Goal: Register for event/course

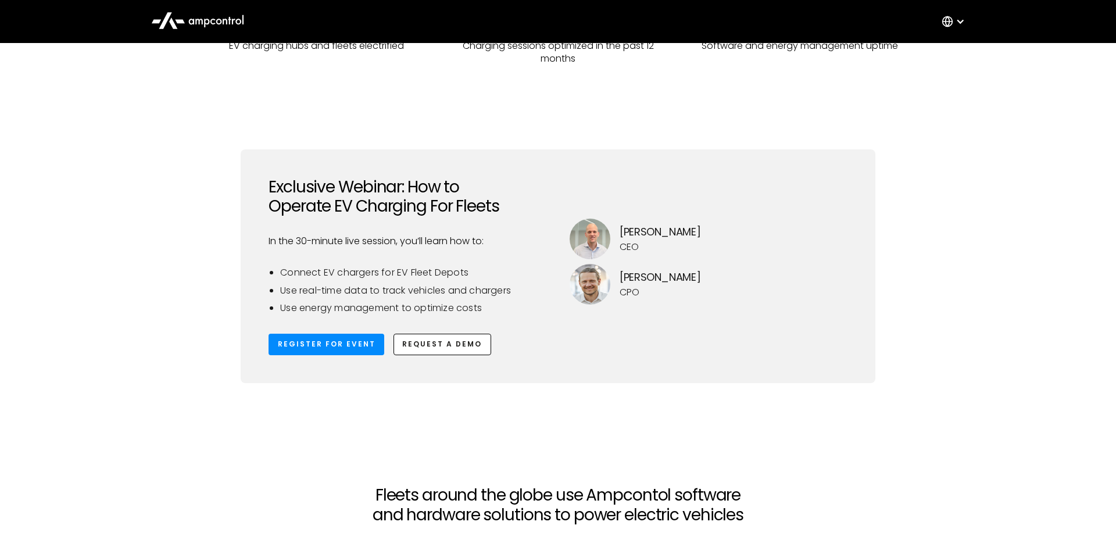
scroll to position [455, 0]
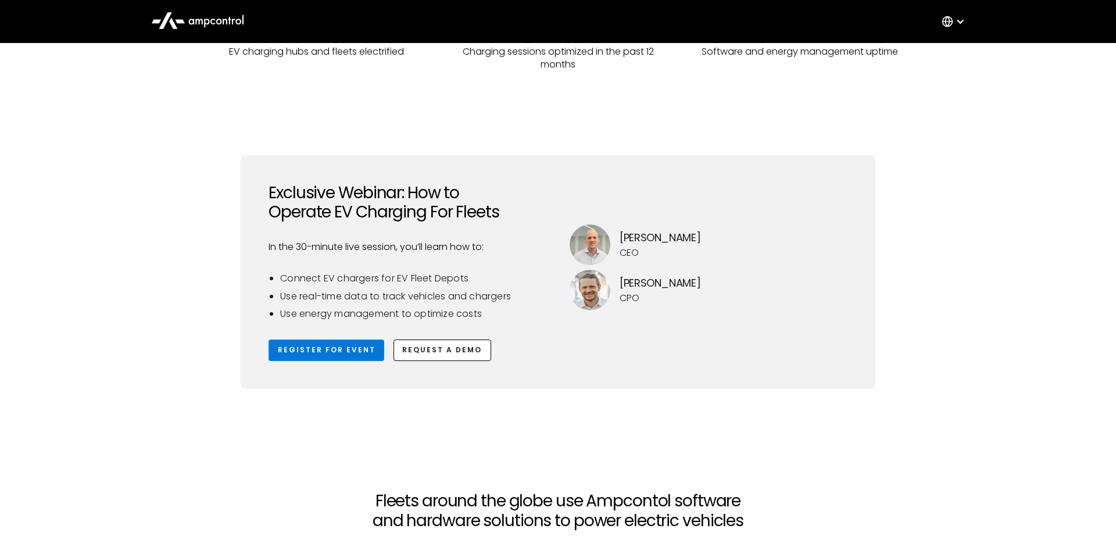
click at [299, 348] on link "Register for Event" at bounding box center [327, 351] width 116 height 22
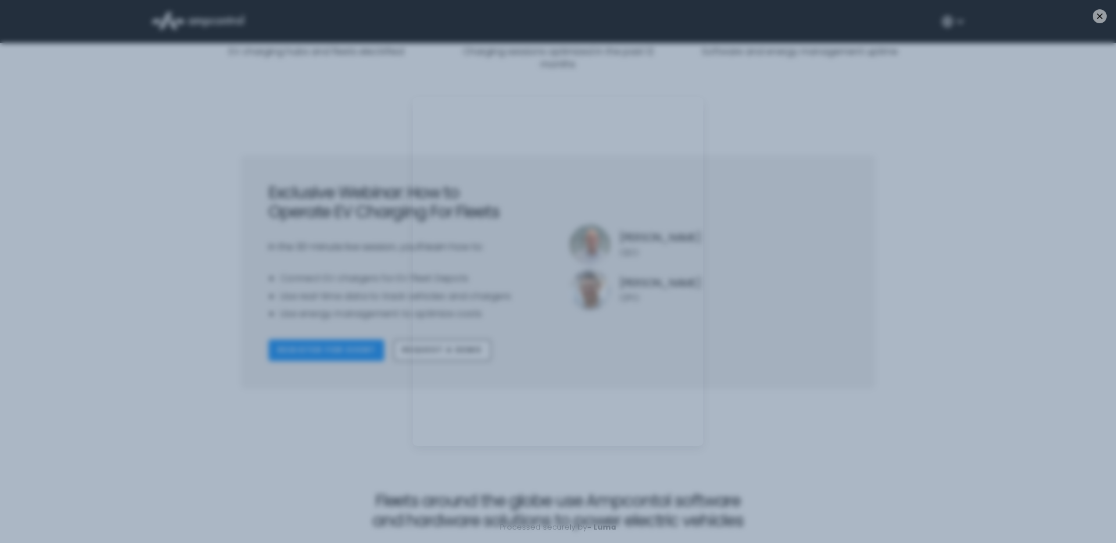
click at [204, 334] on div "Processed securely by - Luma" at bounding box center [558, 271] width 1116 height 543
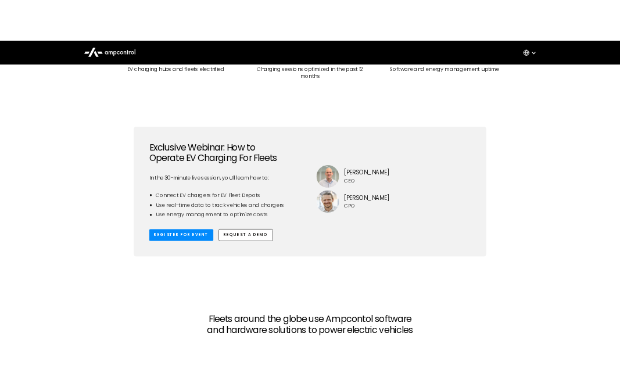
scroll to position [0, 0]
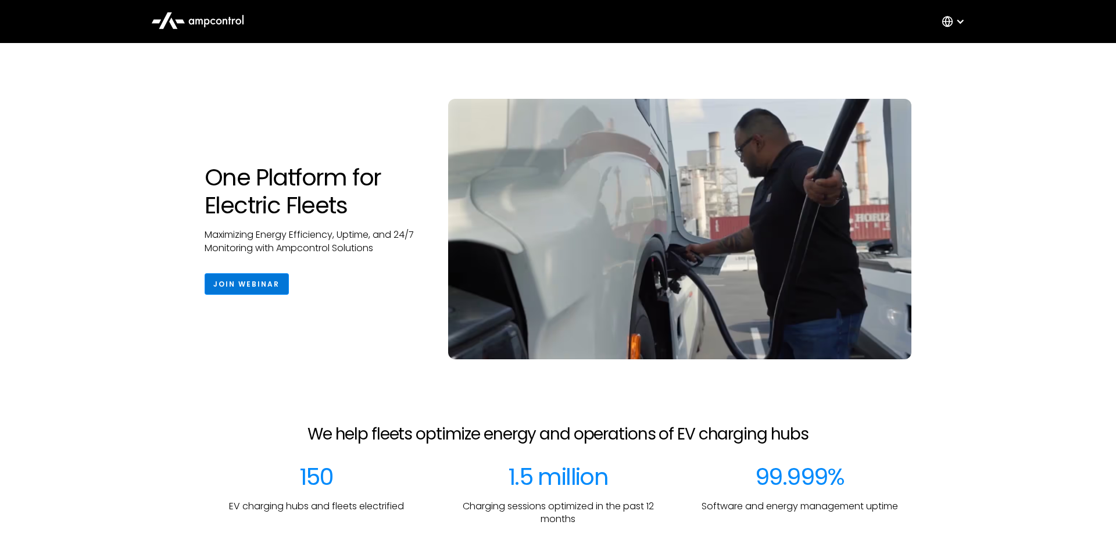
click at [236, 284] on link "Join Webinar" at bounding box center [247, 284] width 84 height 22
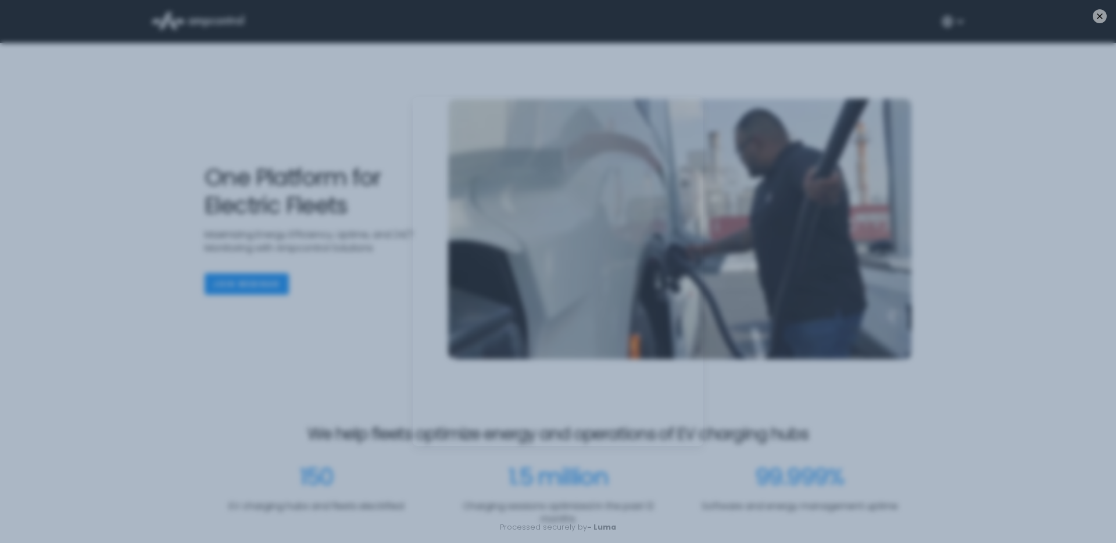
click at [221, 339] on div "Processed securely by - Luma" at bounding box center [558, 271] width 1116 height 543
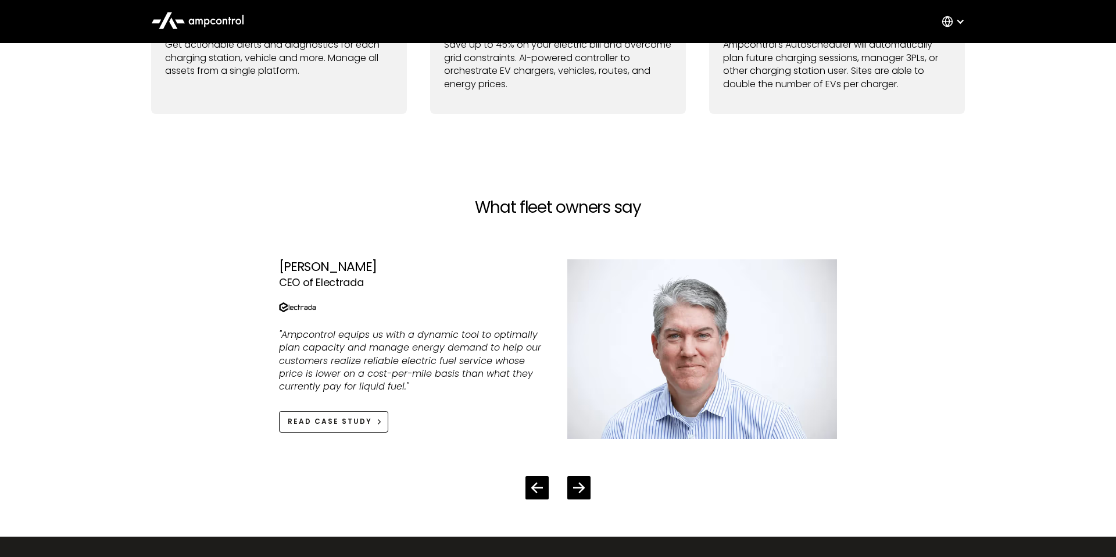
scroll to position [1164, 0]
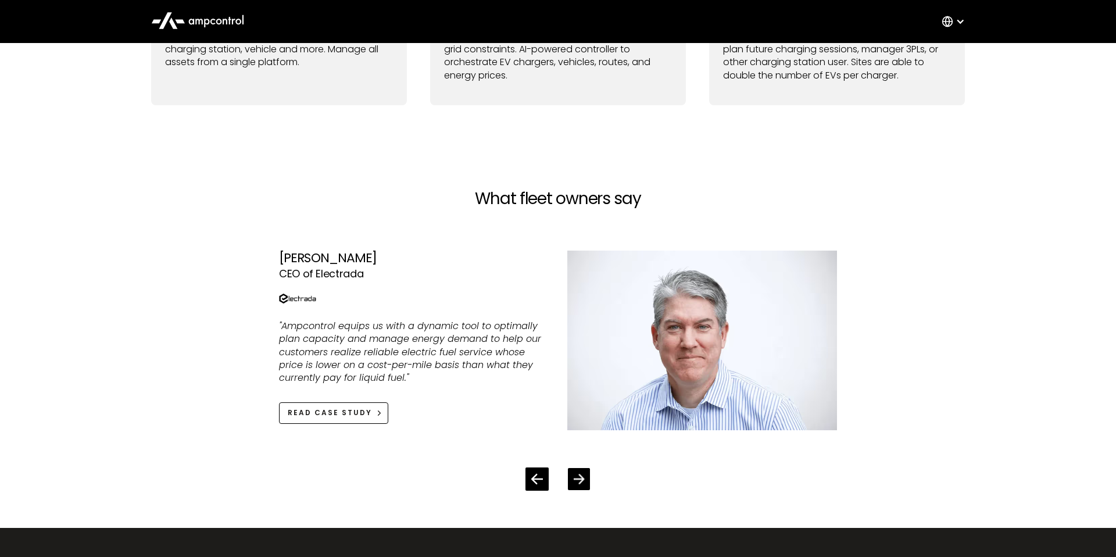
click at [585, 383] on div "Next slide" at bounding box center [579, 479] width 22 height 22
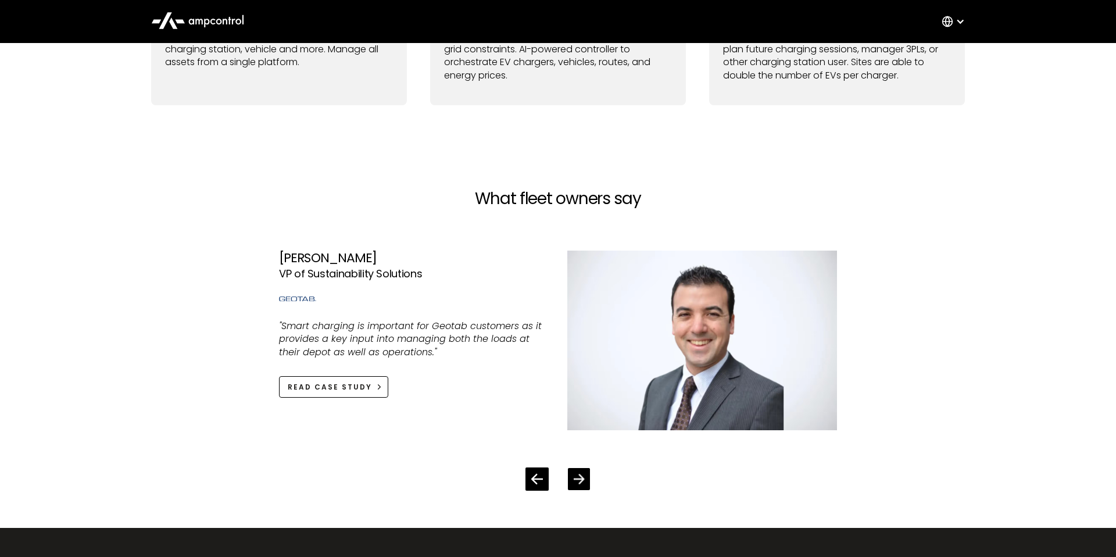
click at [585, 383] on div "Next slide" at bounding box center [579, 479] width 22 height 22
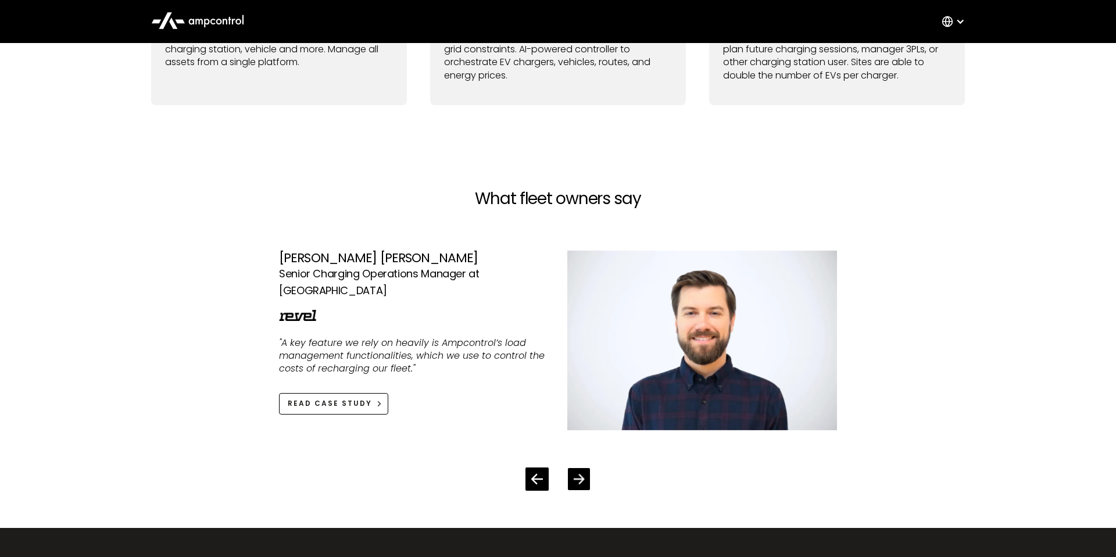
click at [585, 383] on div "Next slide" at bounding box center [579, 479] width 22 height 22
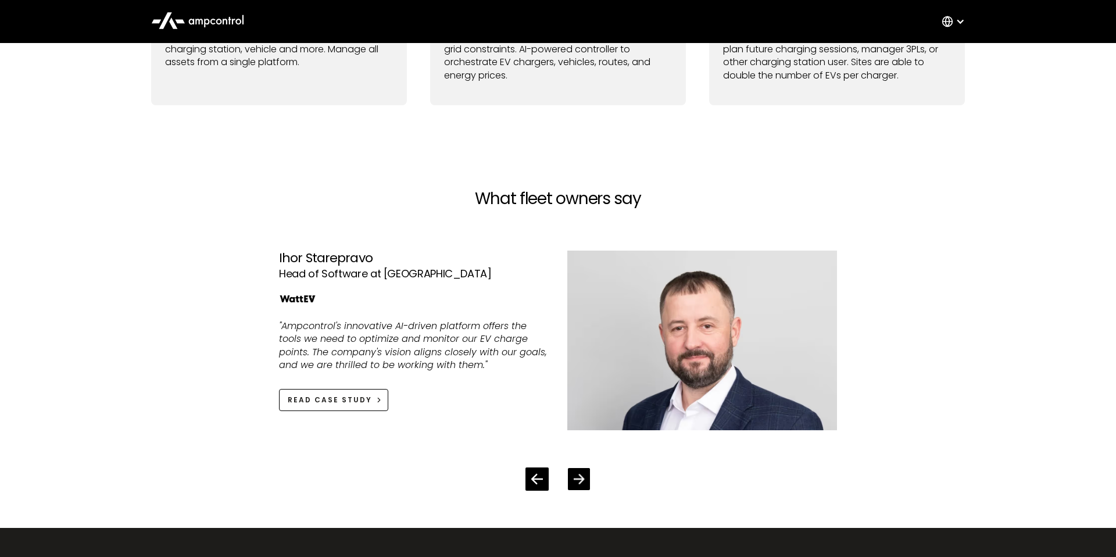
click at [585, 383] on div "Next slide" at bounding box center [579, 479] width 22 height 22
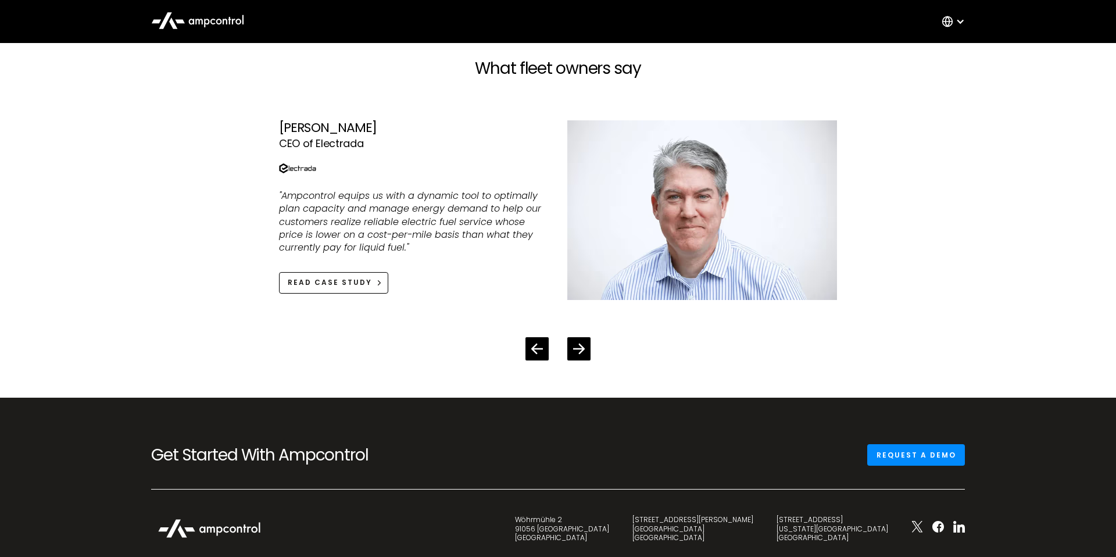
scroll to position [1121, 0]
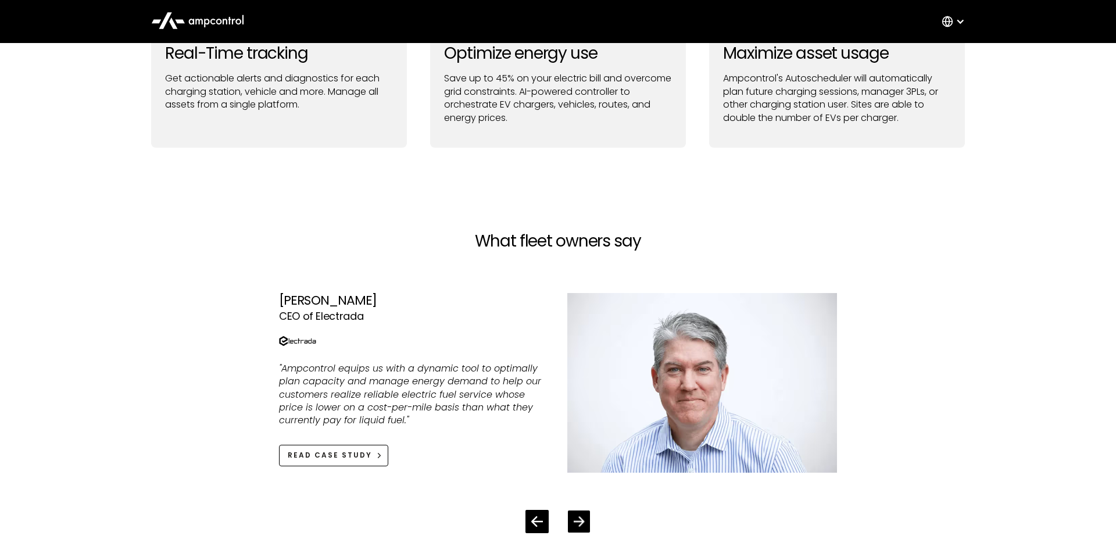
click at [583, 383] on icon "Next slide" at bounding box center [579, 521] width 11 height 10
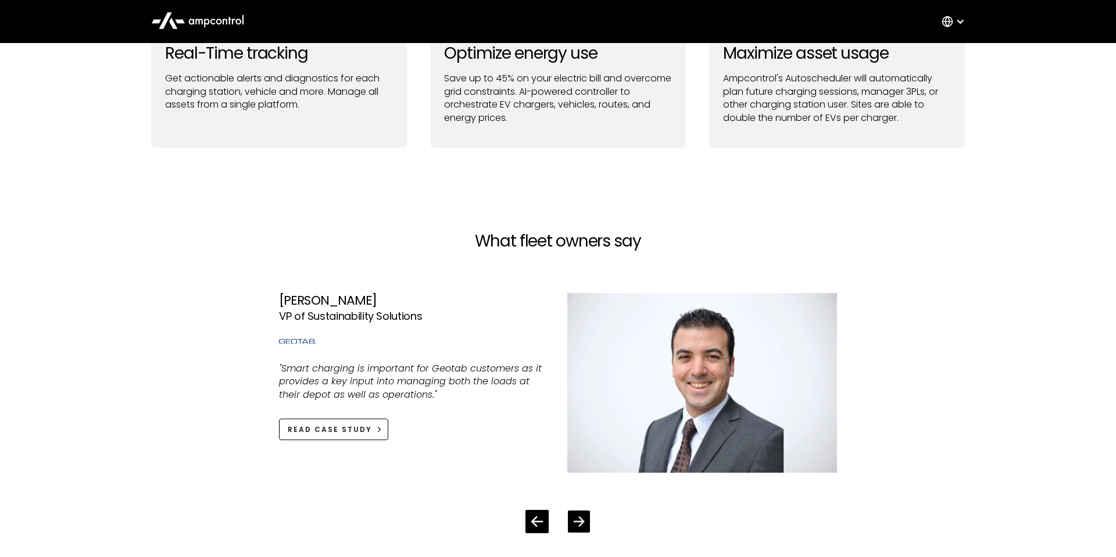
click at [583, 383] on icon "Next slide" at bounding box center [579, 521] width 11 height 10
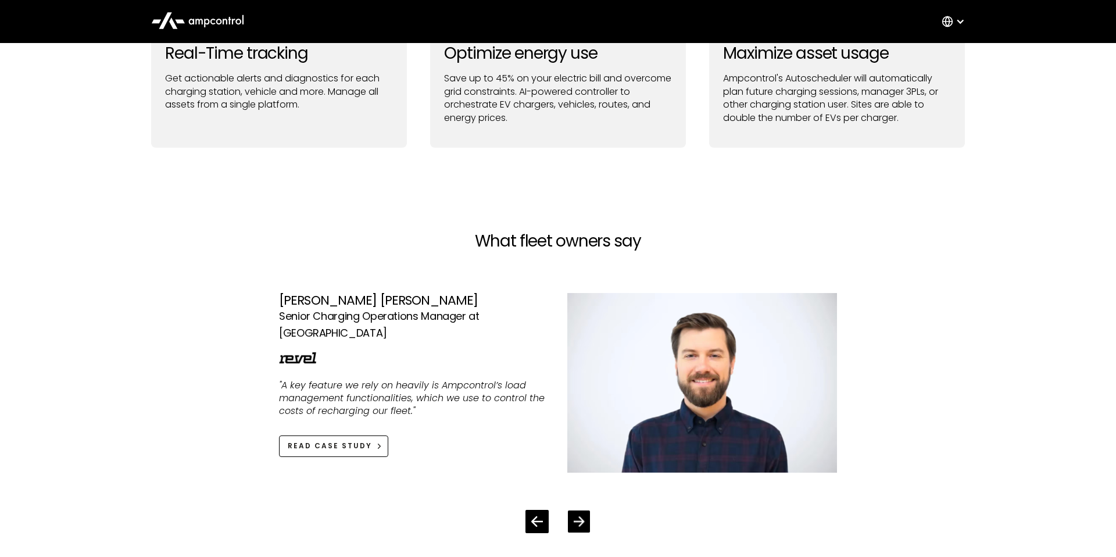
click at [583, 383] on icon "Next slide" at bounding box center [579, 521] width 11 height 10
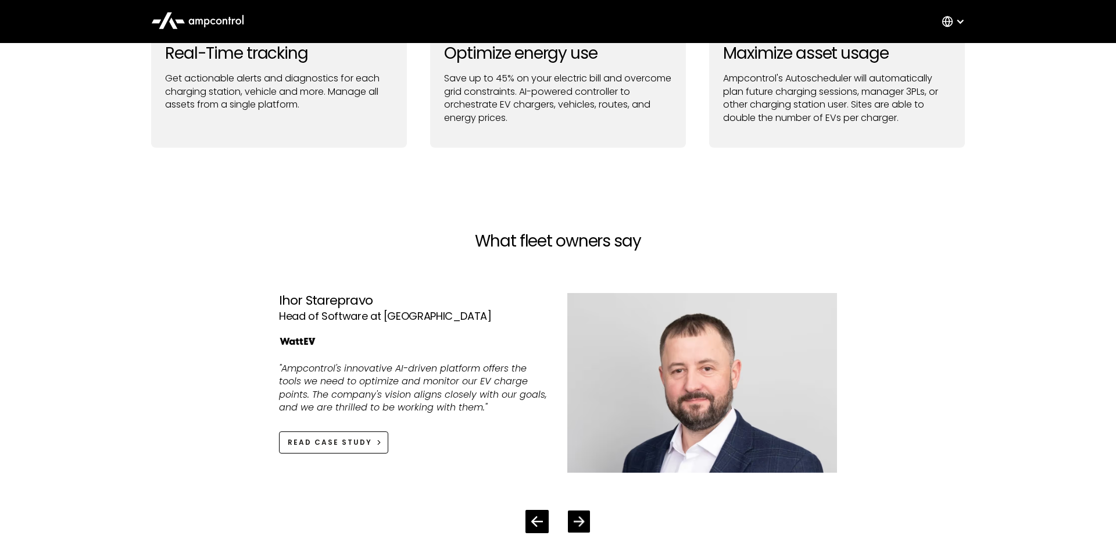
click at [583, 383] on icon "Next slide" at bounding box center [579, 521] width 11 height 10
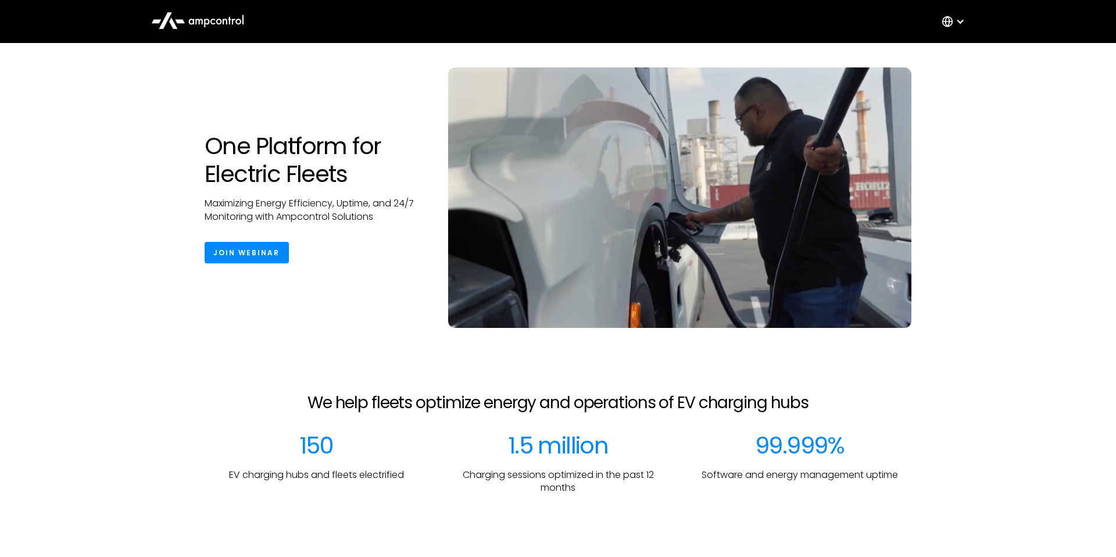
scroll to position [0, 0]
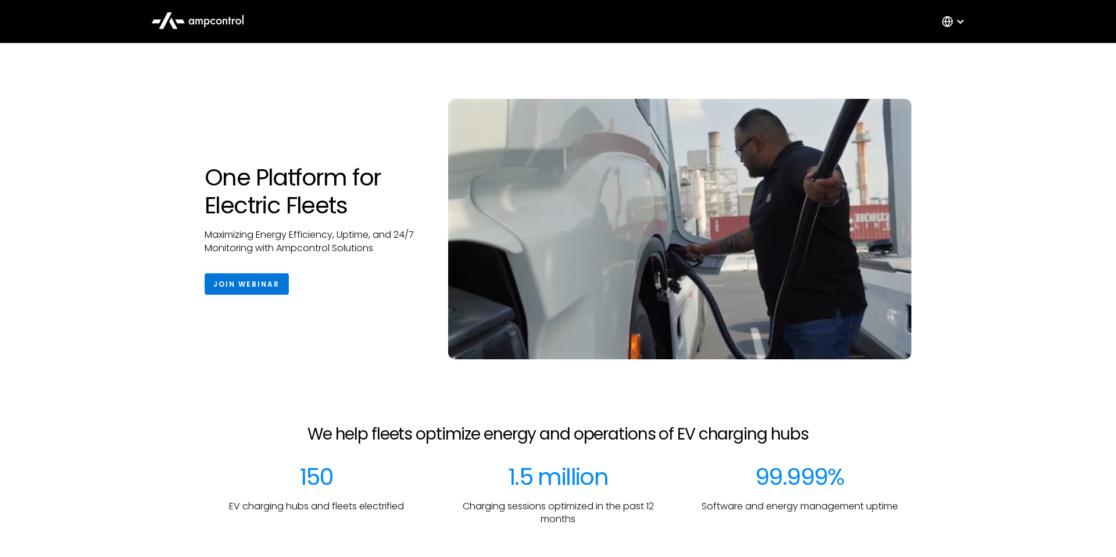
click at [236, 274] on link "Join Webinar" at bounding box center [247, 284] width 84 height 22
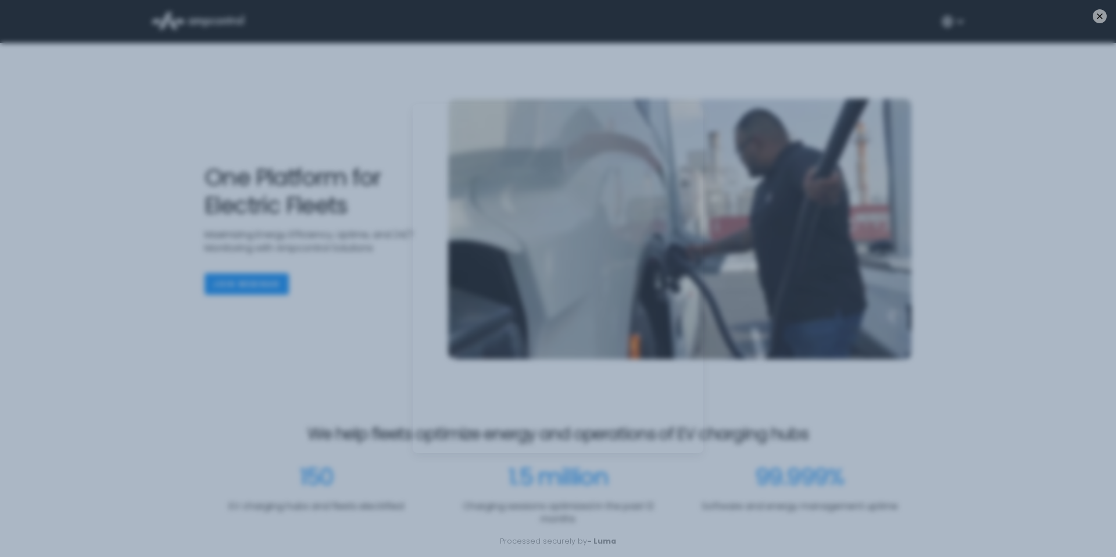
click at [153, 149] on div "Processed securely by - Luma" at bounding box center [558, 278] width 1116 height 557
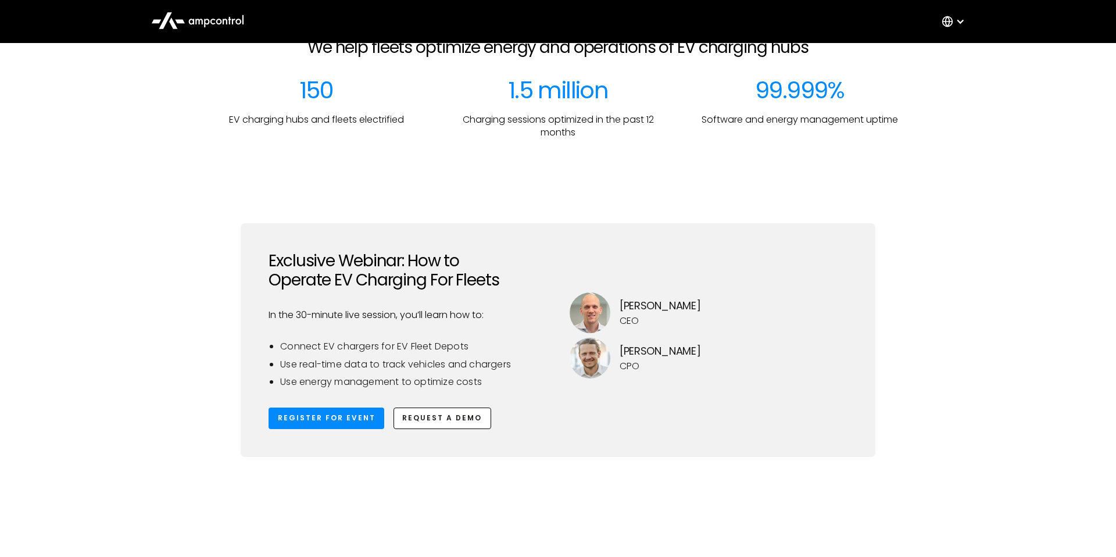
scroll to position [444, 0]
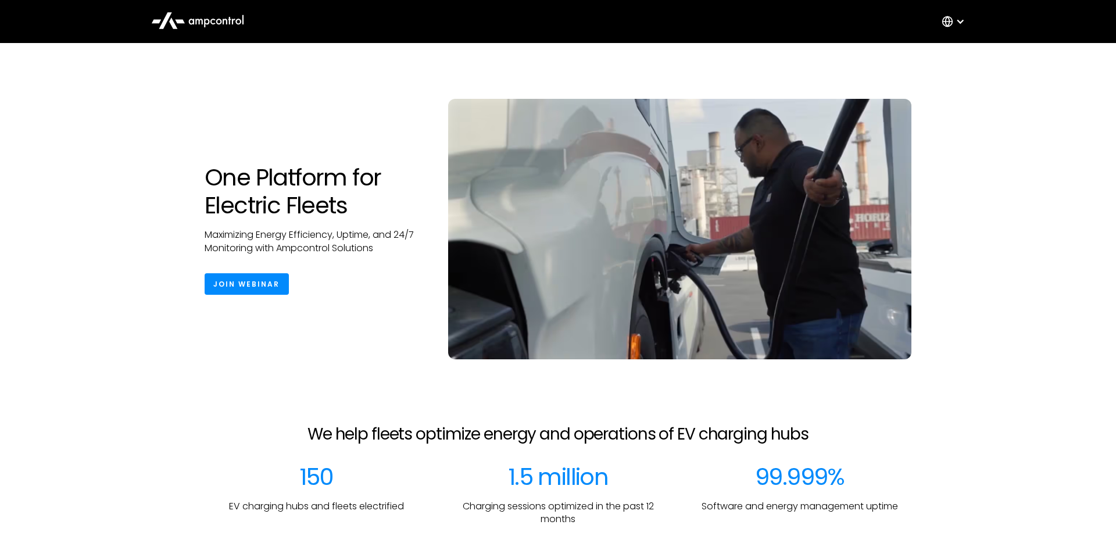
scroll to position [445, 0]
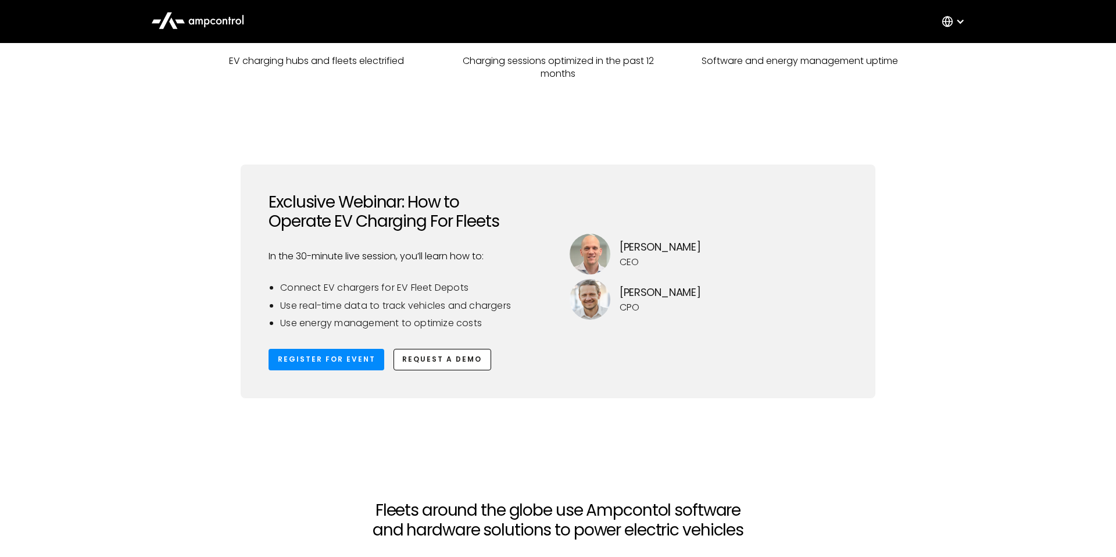
click at [919, 281] on div "Exclusive Webinar: How to Operate EV Charging For Fleets In the 30-minute live …" at bounding box center [558, 298] width 837 height 266
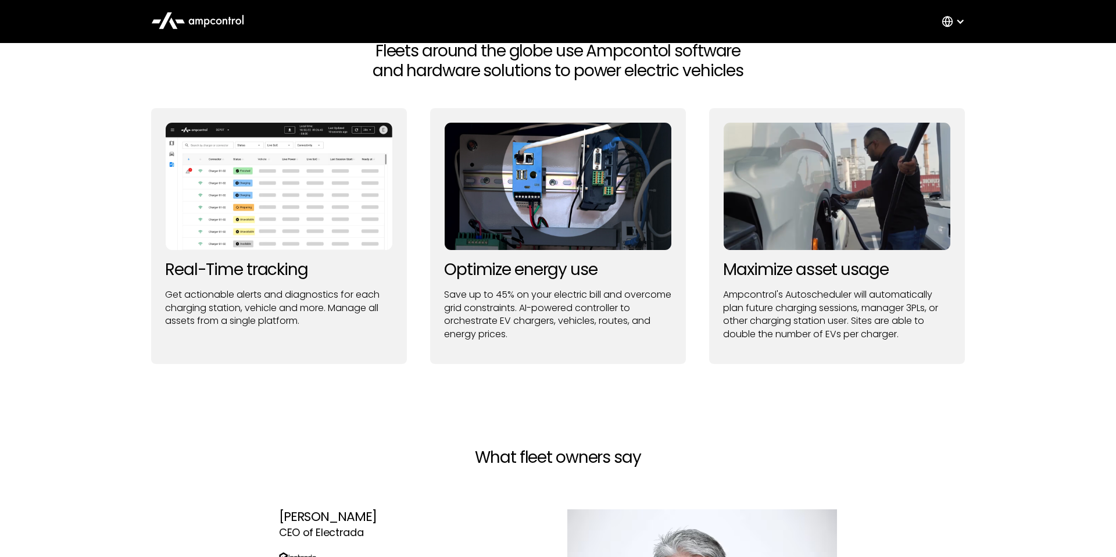
scroll to position [905, 0]
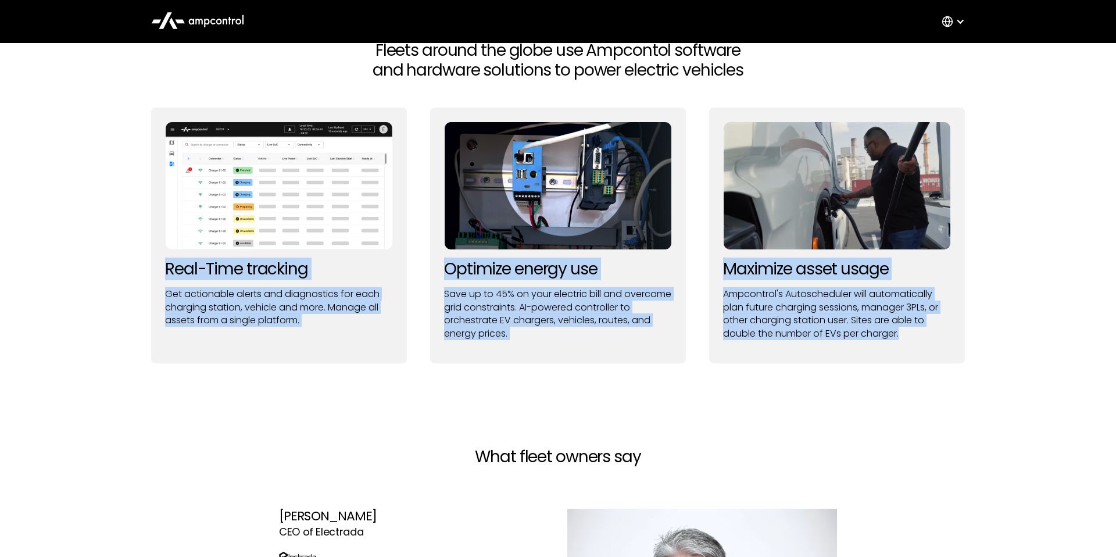
drag, startPoint x: 909, startPoint y: 338, endPoint x: 126, endPoint y: 265, distance: 787.3
click at [126, 265] on section "Fleets around the globe use Ampcontol software and hardware solutions to power …" at bounding box center [558, 202] width 1116 height 416
click at [81, 301] on section "Fleets around the globe use Ampcontol software and hardware solutions to power …" at bounding box center [558, 202] width 1116 height 416
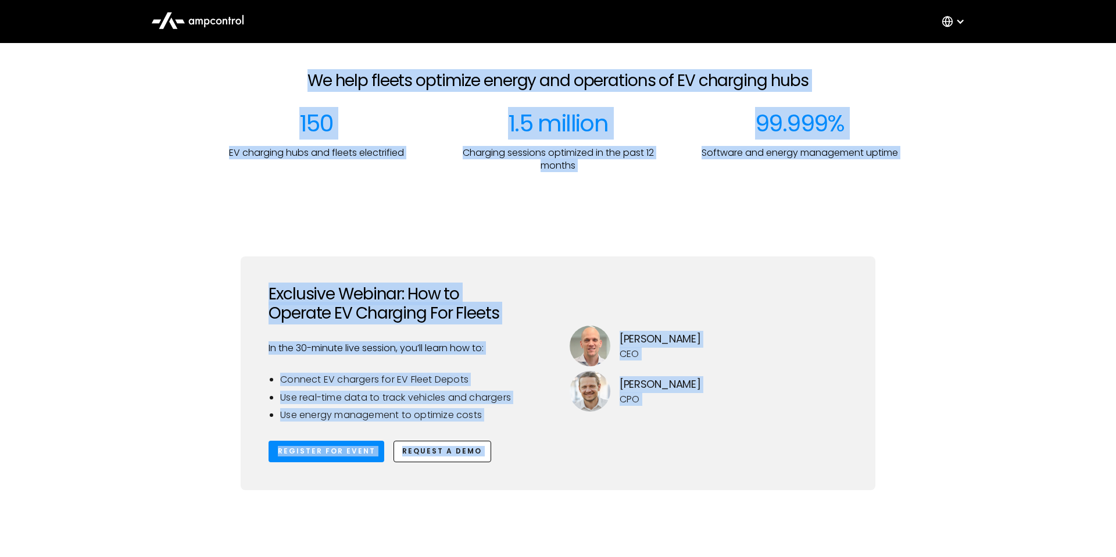
scroll to position [0, 0]
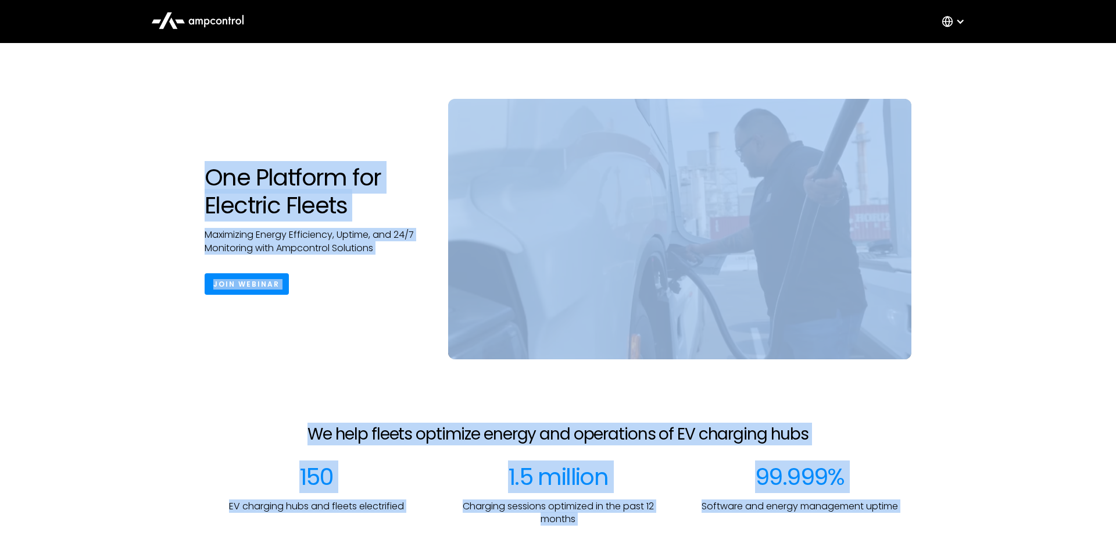
drag, startPoint x: 906, startPoint y: 335, endPoint x: 197, endPoint y: 173, distance: 727.2
copy div "One Platform for Electric Fleets Maximizing Energy Efficiency, Uptime, and 24/7…"
click at [306, 193] on h1 "One Platform for Electric Fleets" at bounding box center [315, 191] width 220 height 56
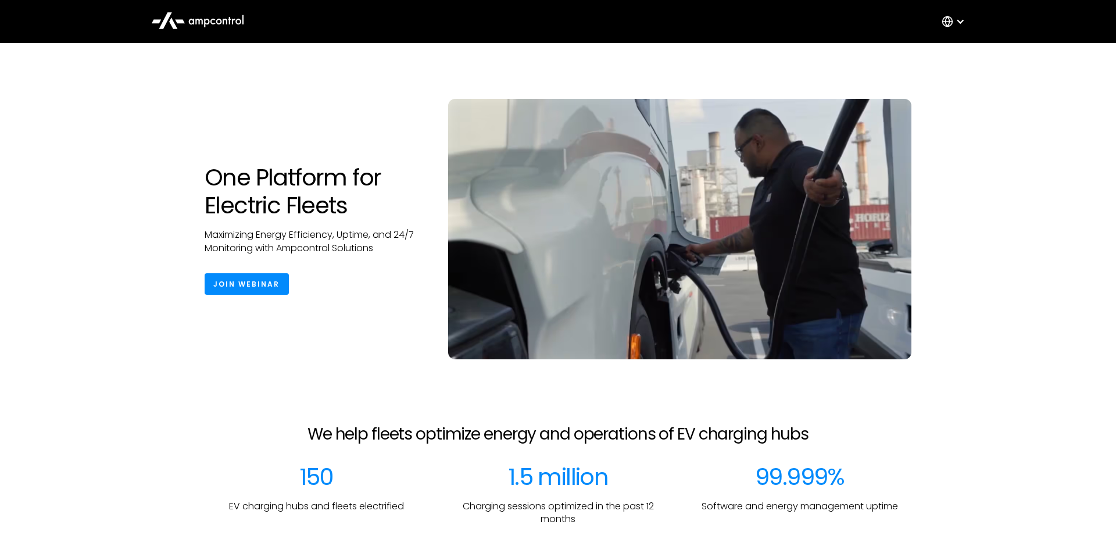
scroll to position [677, 0]
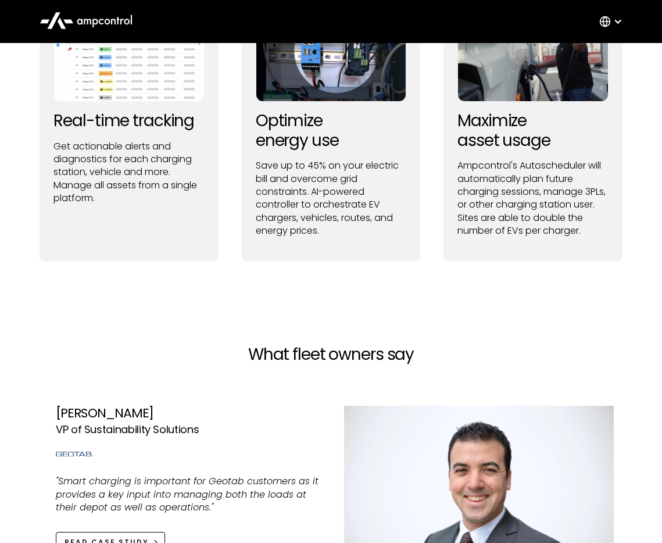
scroll to position [980, 0]
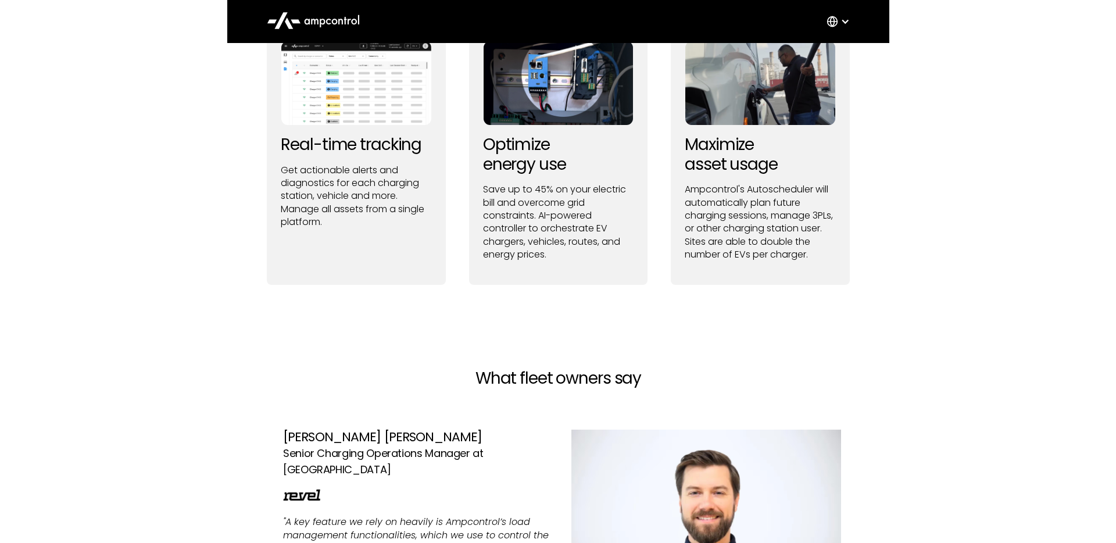
scroll to position [1006, 0]
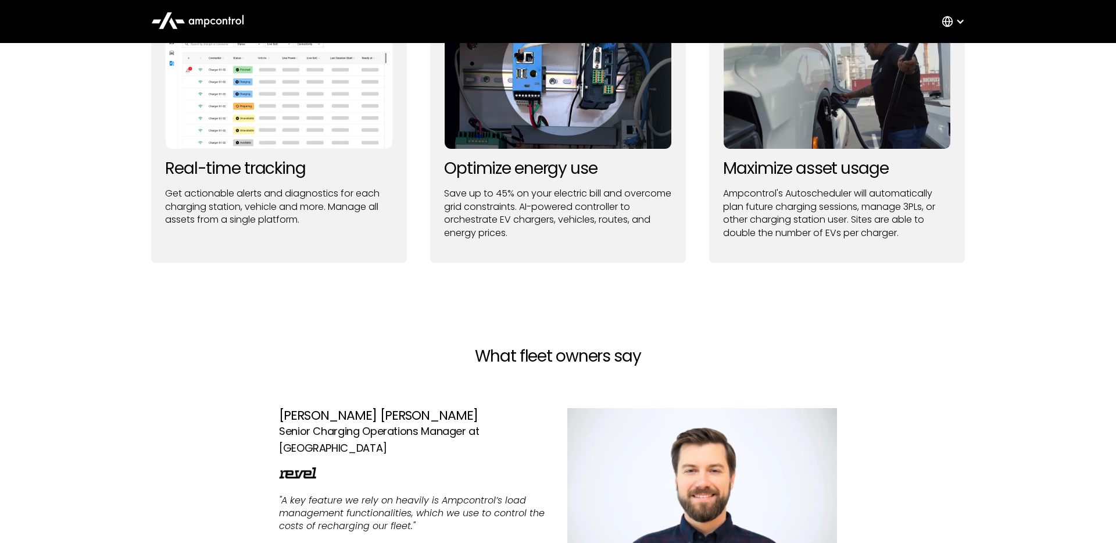
click at [189, 22] on icon at bounding box center [191, 22] width 5 height 6
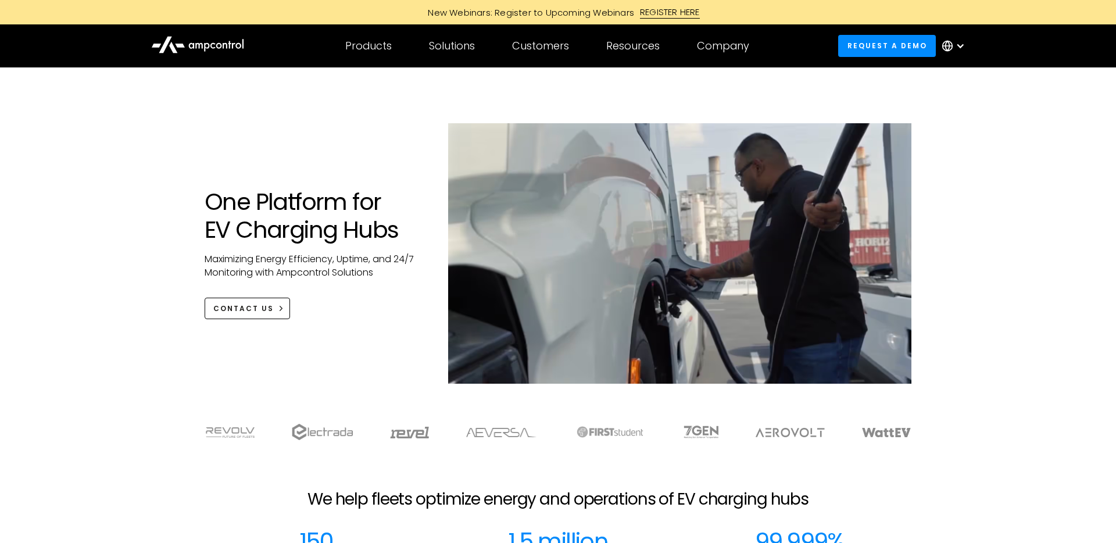
click at [121, 202] on div "One Platform for EV Charging Hubs Maximizing Energy Efficiency, Uptime, and 24/…" at bounding box center [558, 237] width 1116 height 340
click at [121, 205] on div "One Platform for EV Charging Hubs Maximizing Energy Efficiency, Uptime, and 24/…" at bounding box center [558, 237] width 1116 height 340
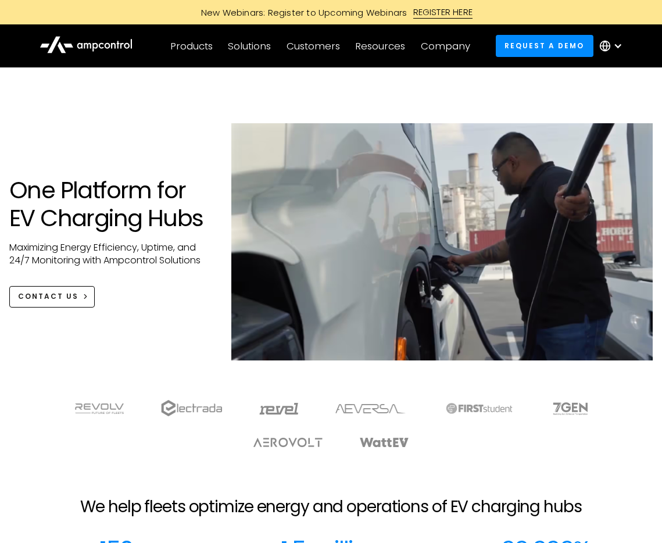
click at [497, 89] on div at bounding box center [331, 85] width 644 height 37
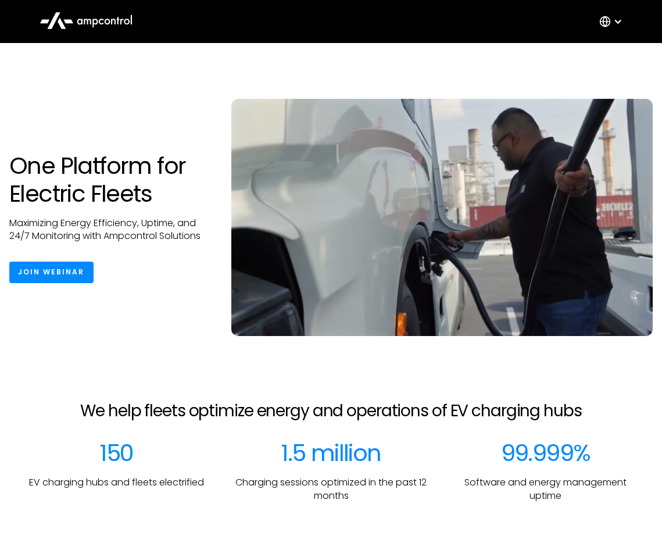
click at [100, 19] on icon at bounding box center [101, 22] width 5 height 6
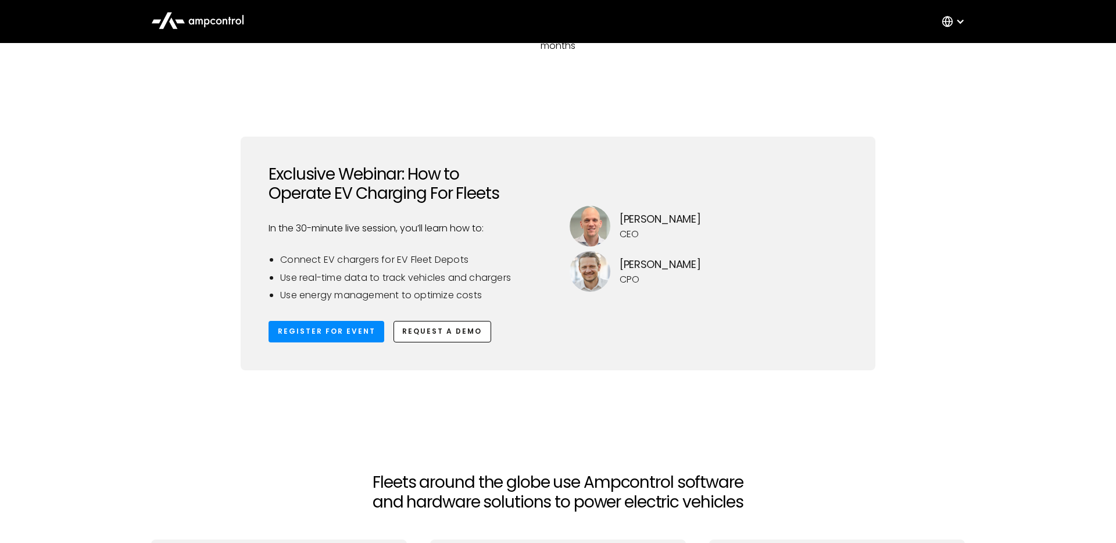
scroll to position [488, 0]
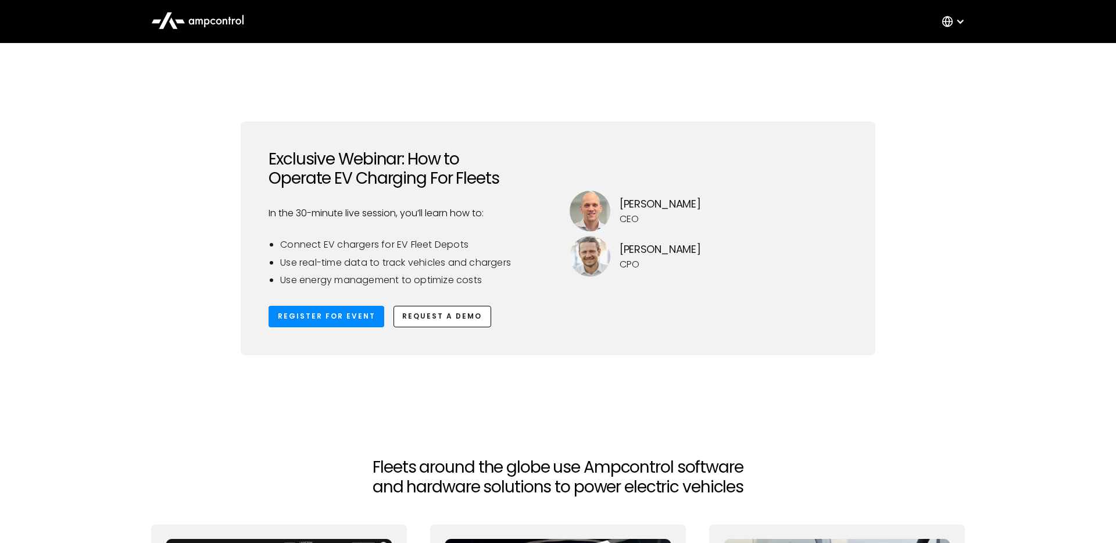
click at [201, 23] on icon at bounding box center [197, 20] width 93 height 28
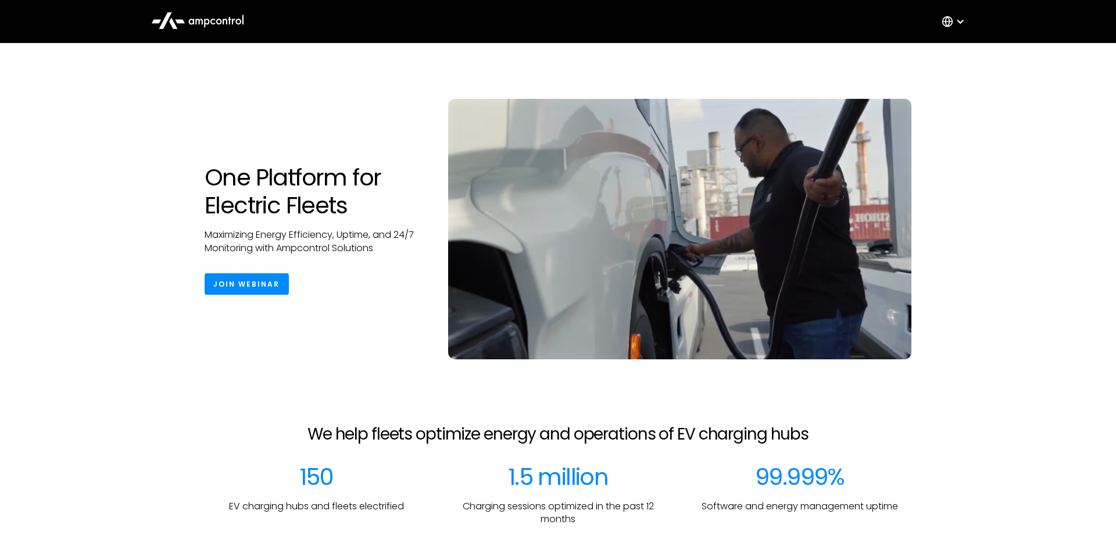
click at [954, 19] on div at bounding box center [956, 21] width 41 height 35
click at [950, 77] on link "German" at bounding box center [948, 76] width 37 height 13
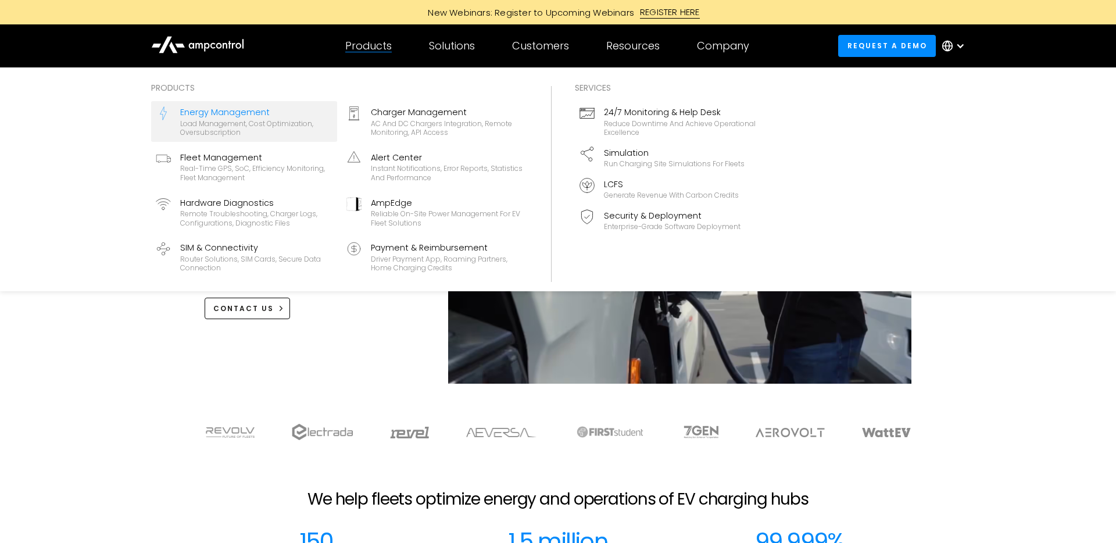
click at [236, 120] on div "Load management, cost optimization, oversubscription" at bounding box center [256, 128] width 152 height 18
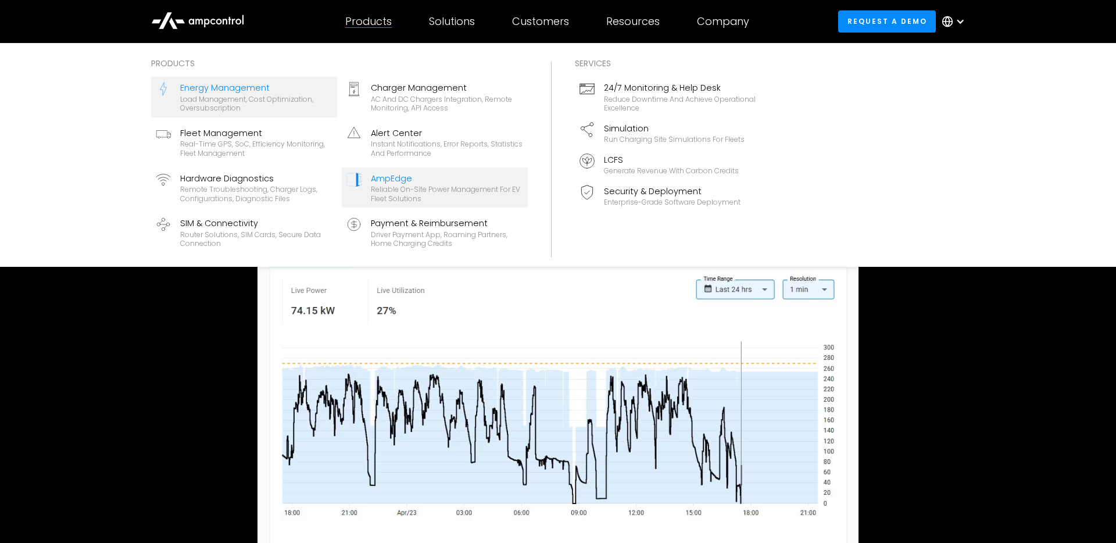
click at [388, 175] on div "AmpEdge" at bounding box center [447, 178] width 152 height 13
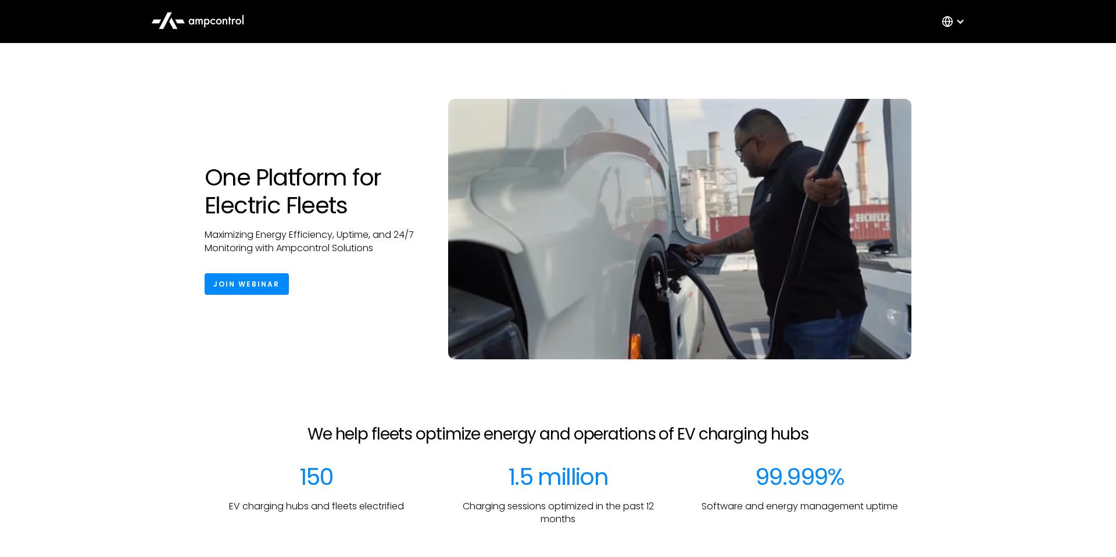
click at [946, 16] on icon at bounding box center [948, 22] width 12 height 12
click at [951, 71] on link "German" at bounding box center [948, 76] width 37 height 13
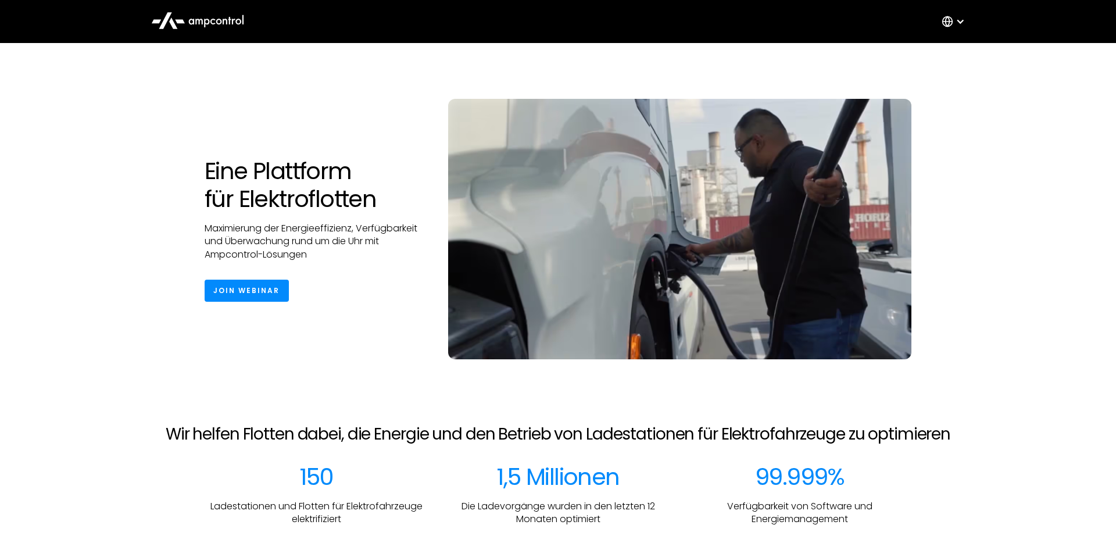
click at [209, 17] on icon at bounding box center [197, 20] width 93 height 28
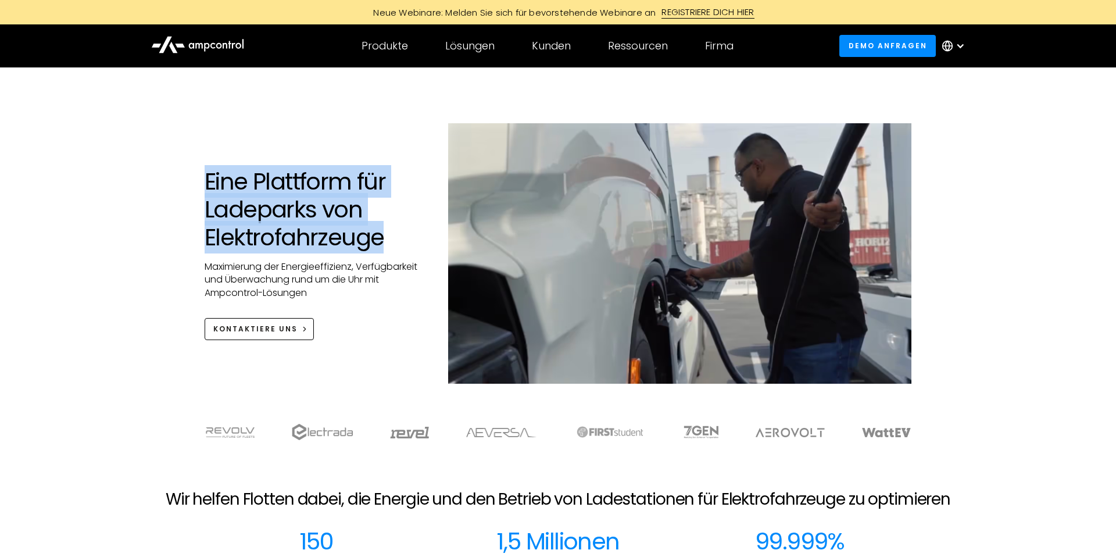
drag, startPoint x: 384, startPoint y: 234, endPoint x: 199, endPoint y: 187, distance: 190.8
click at [199, 187] on div "Eine Plattform für Ladeparks von Elektrofahrzeuge Maximierung der Energieeffizi…" at bounding box center [315, 253] width 244 height 173
copy h1 "Eine Plattform für Ladeparks von Elektrofahrzeuge"
click at [958, 46] on div at bounding box center [960, 45] width 9 height 9
click at [954, 120] on link "Spanish" at bounding box center [948, 123] width 36 height 13
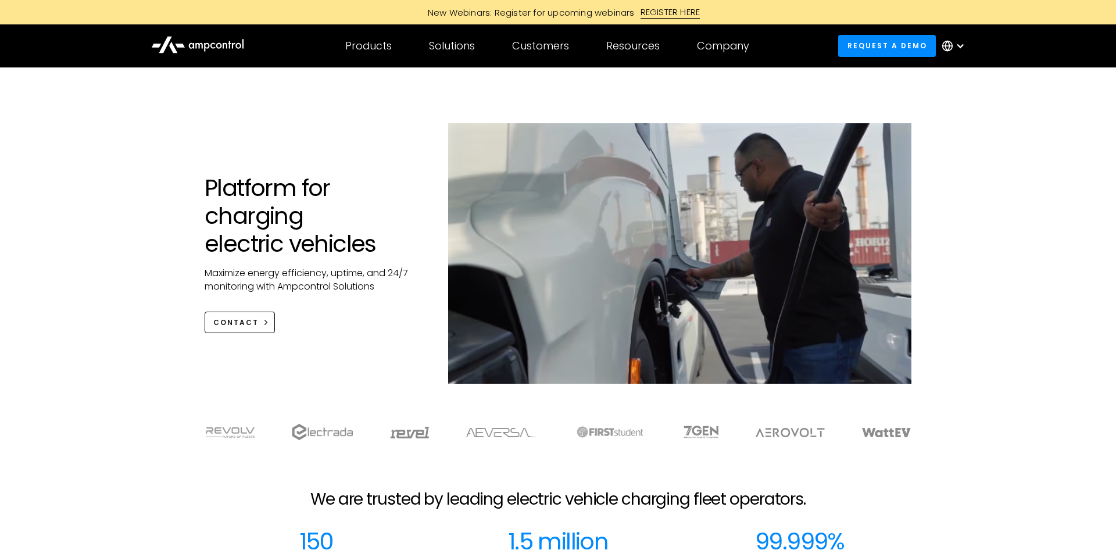
scroll to position [3, 0]
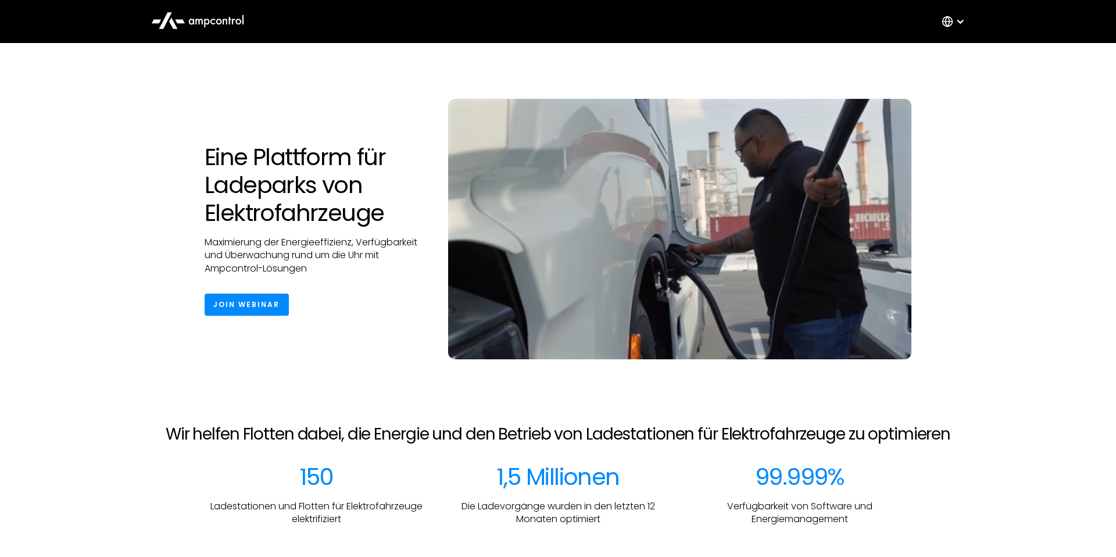
click at [954, 27] on div at bounding box center [956, 21] width 41 height 35
click at [951, 77] on link "German" at bounding box center [948, 76] width 37 height 13
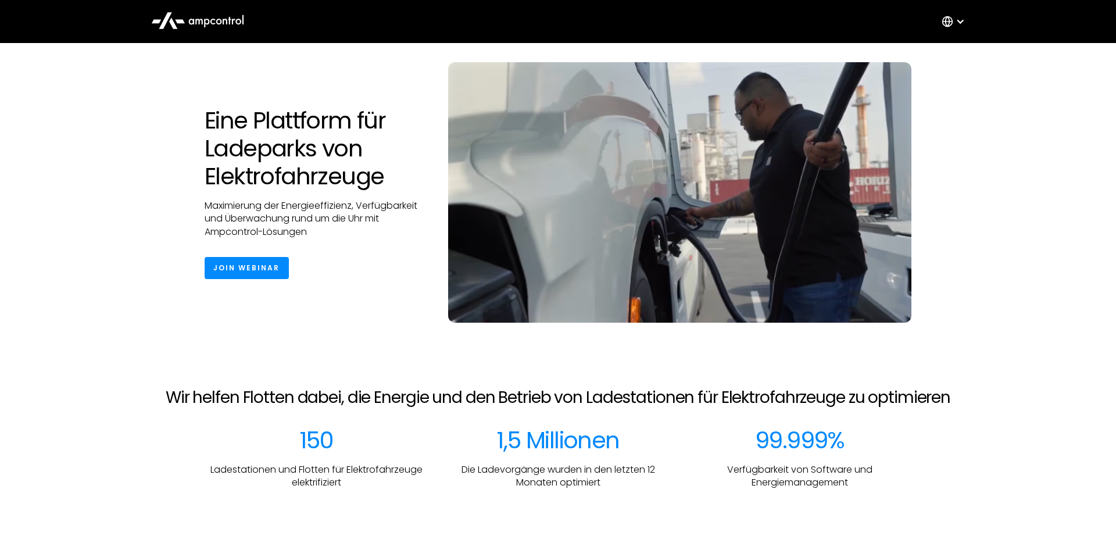
scroll to position [48, 0]
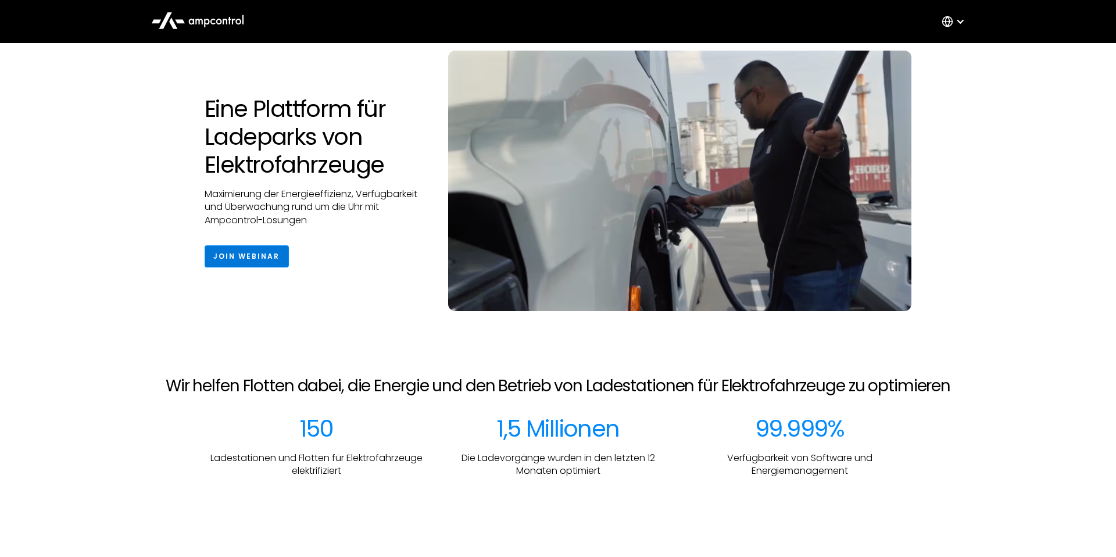
click at [251, 251] on link "Join Webinar" at bounding box center [247, 256] width 84 height 22
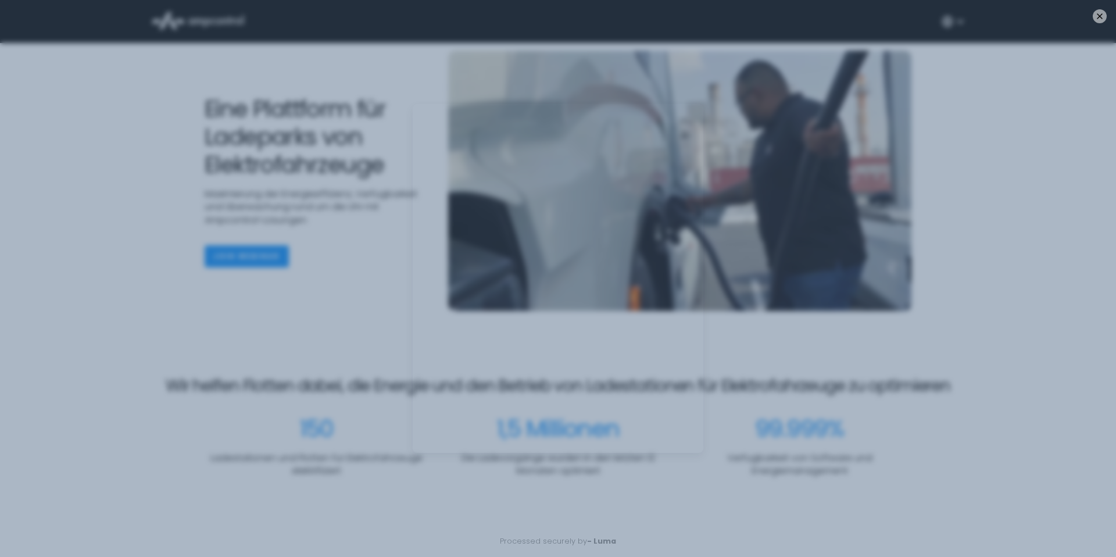
click at [339, 350] on div "Processed securely by - [PERSON_NAME]" at bounding box center [558, 278] width 1116 height 557
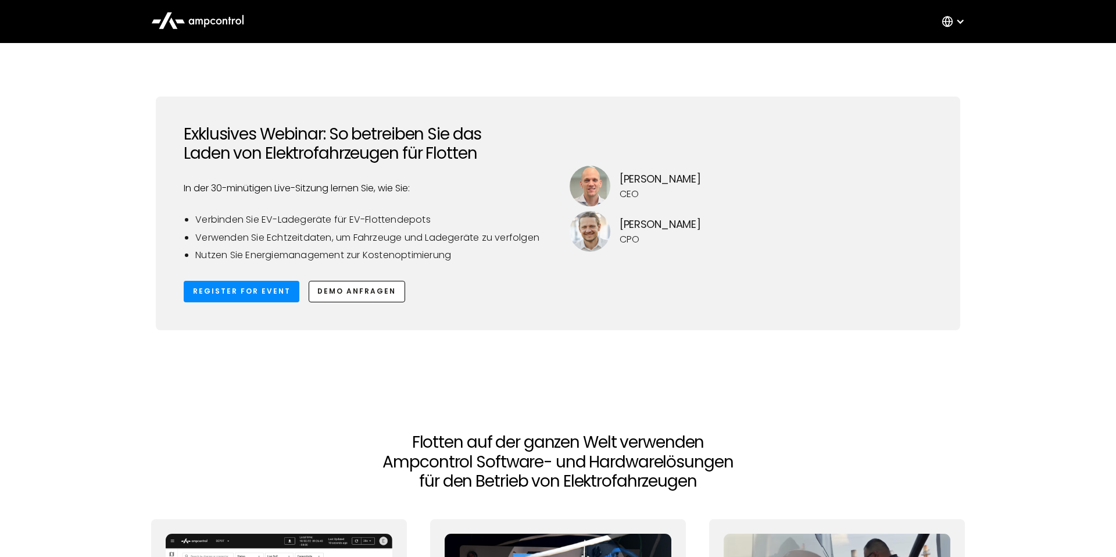
scroll to position [516, 0]
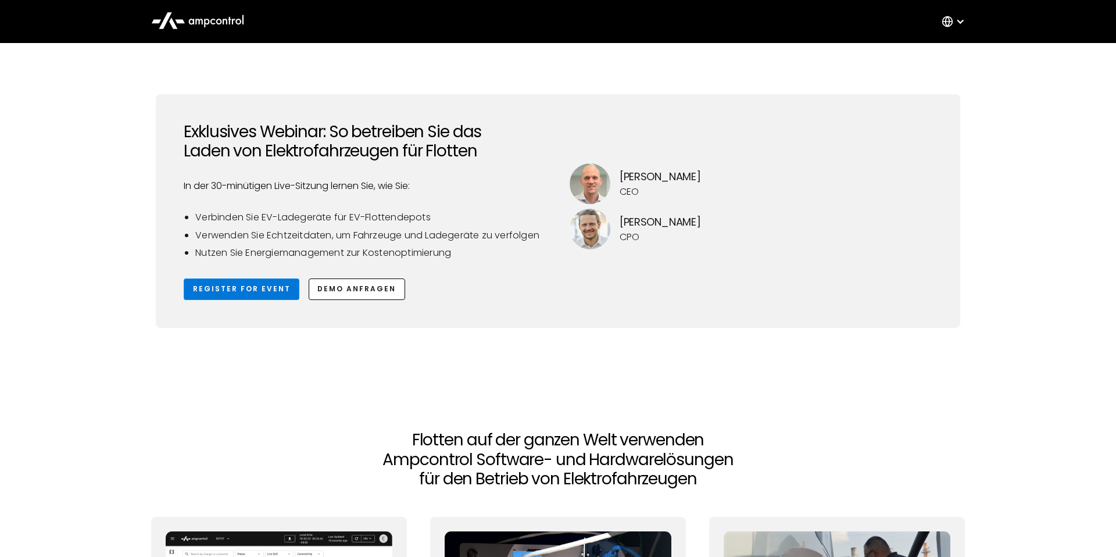
click at [270, 288] on link "Register for Event" at bounding box center [242, 290] width 116 height 22
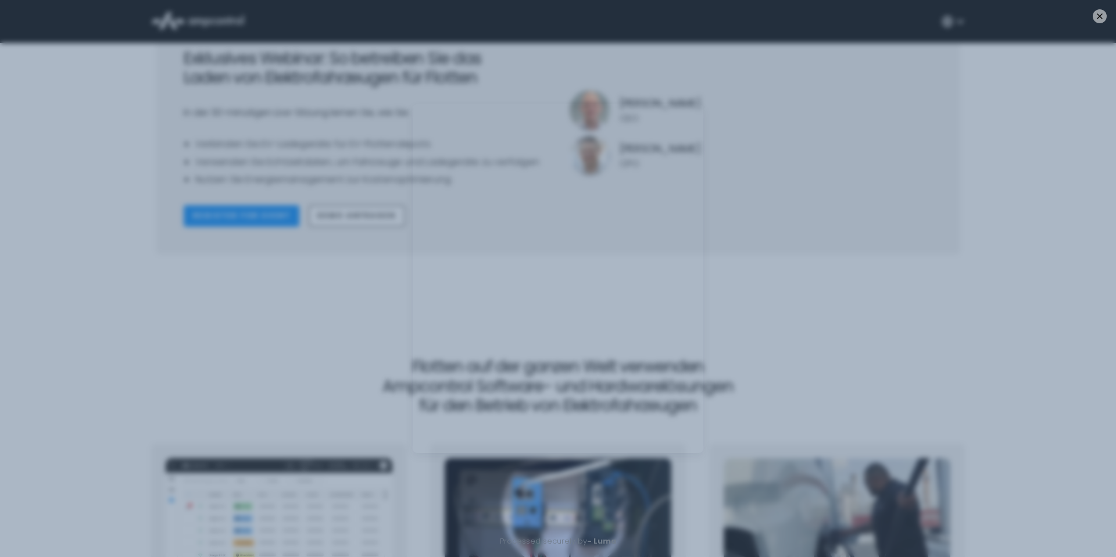
scroll to position [593, 0]
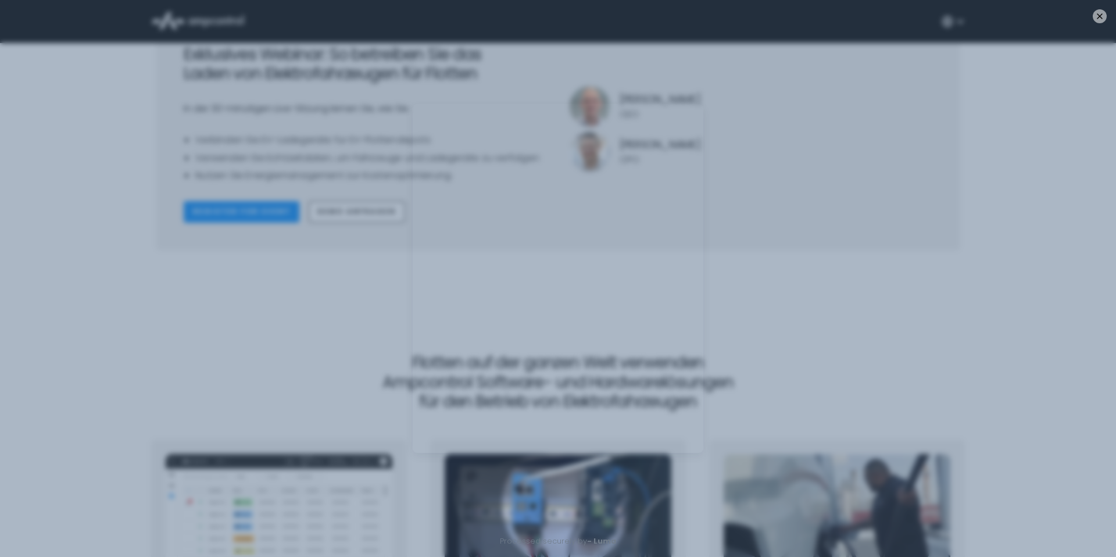
click at [281, 336] on div "Processed securely by - [PERSON_NAME]" at bounding box center [558, 278] width 1116 height 557
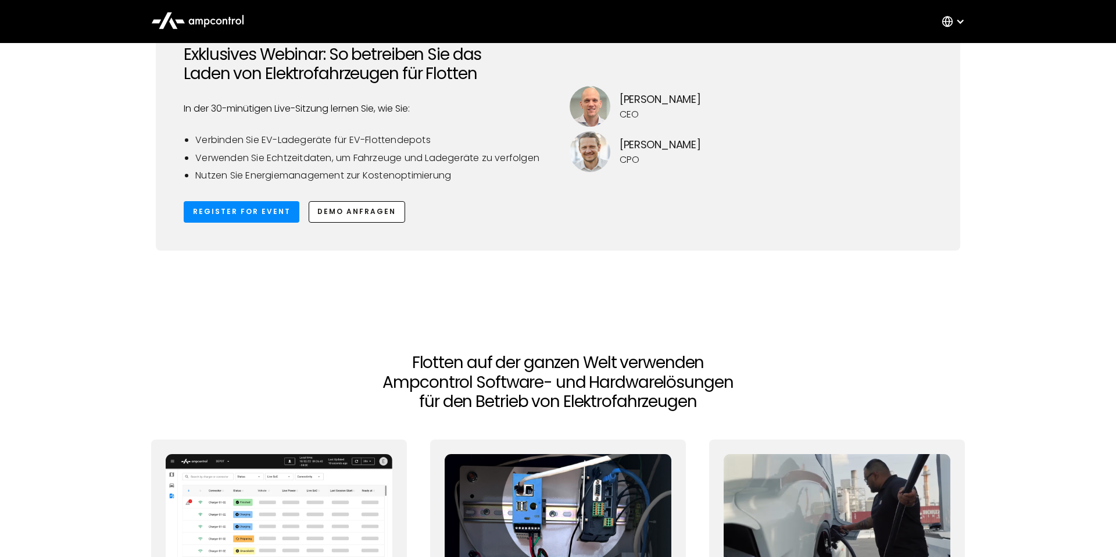
scroll to position [603, 0]
